Goal: Task Accomplishment & Management: Use online tool/utility

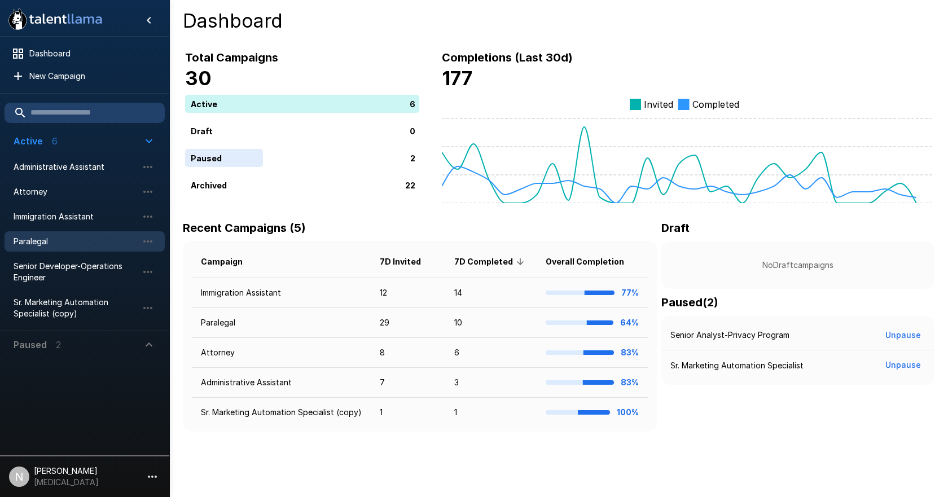
click at [41, 246] on span "Paralegal" at bounding box center [76, 241] width 124 height 11
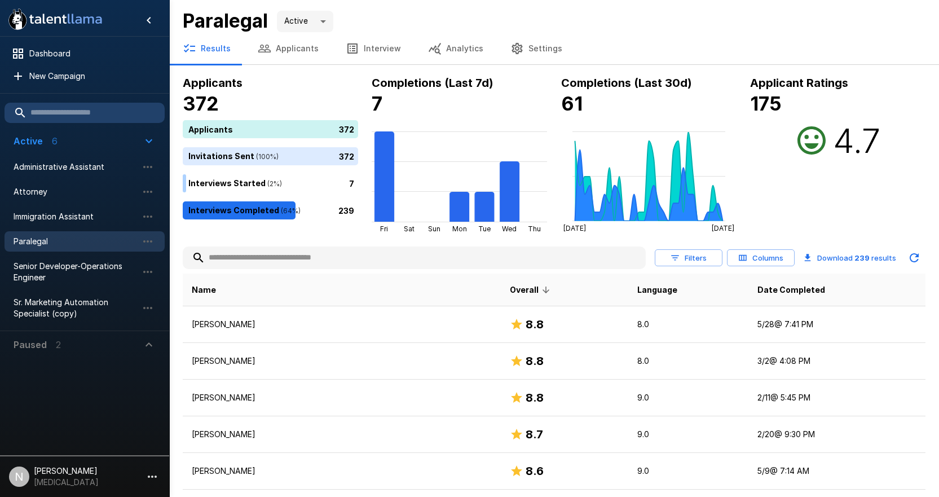
click at [299, 260] on input "text" at bounding box center [414, 258] width 463 height 20
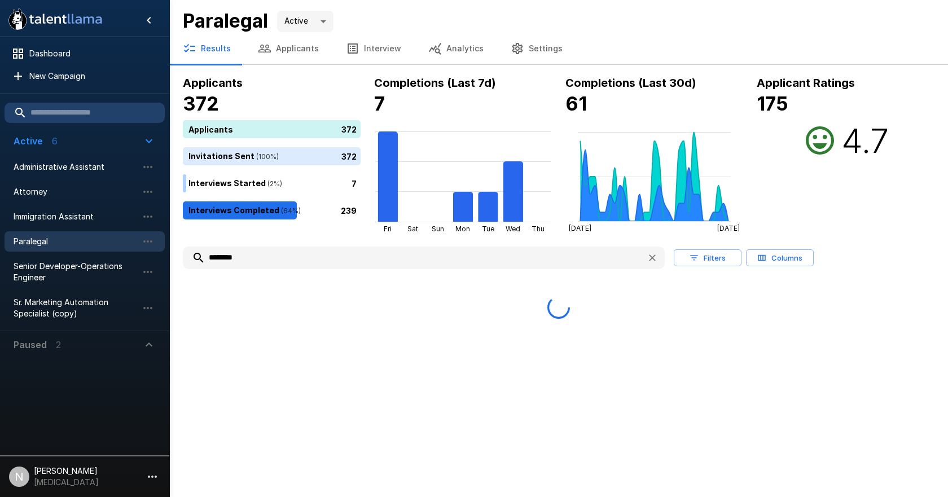
type input "********"
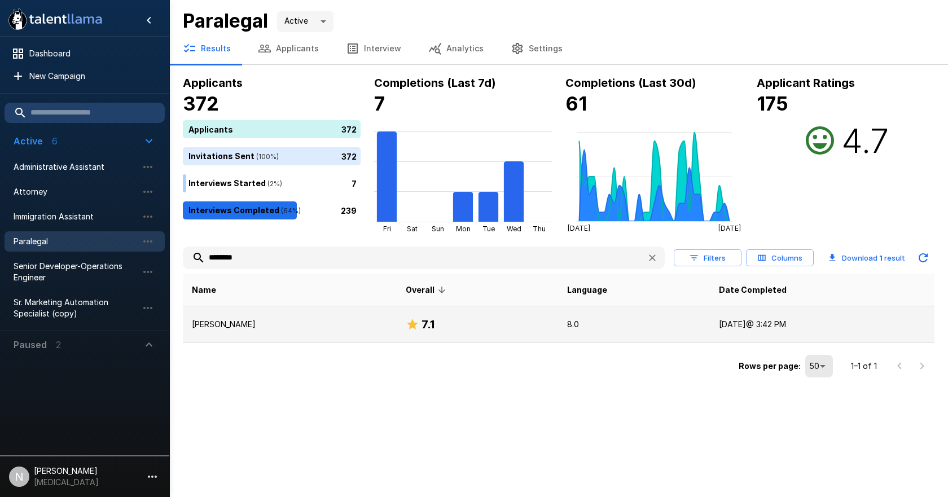
click at [237, 328] on p "[PERSON_NAME]" at bounding box center [290, 324] width 196 height 11
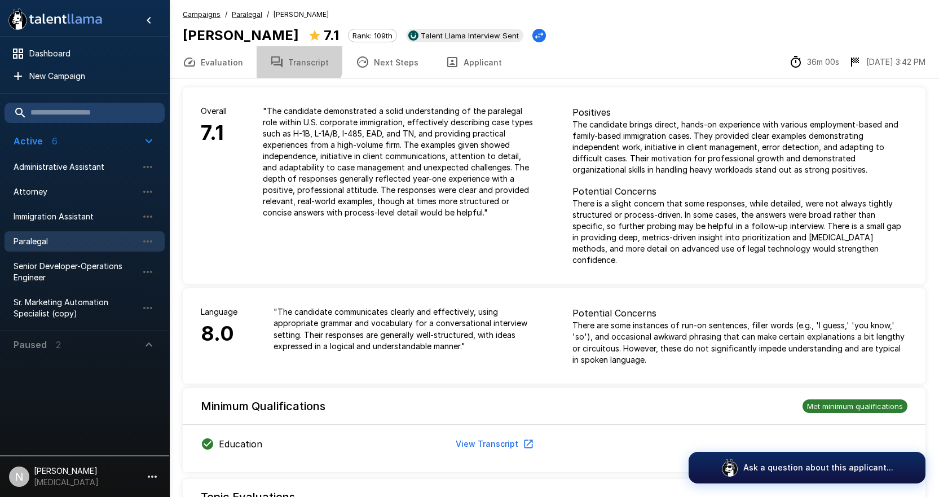
click at [284, 59] on button "Transcript" at bounding box center [300, 62] width 86 height 32
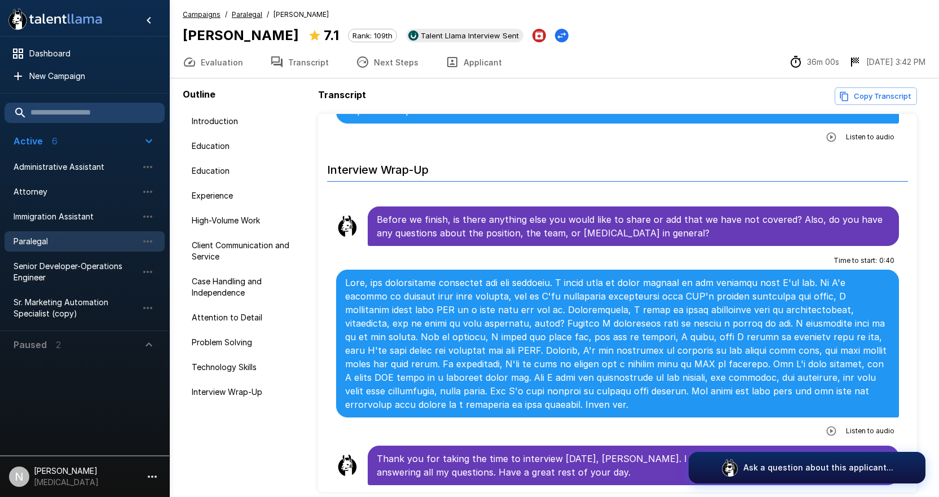
scroll to position [49, 0]
